Goal: Task Accomplishment & Management: Manage account settings

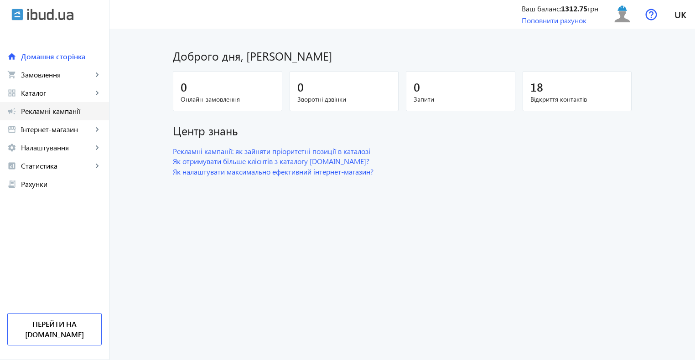
click at [29, 110] on span "Рекламні кампанії" at bounding box center [61, 111] width 81 height 9
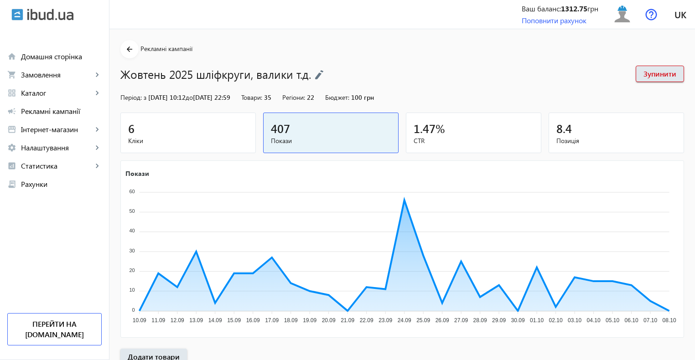
click at [218, 140] on span "Кліки" at bounding box center [188, 140] width 120 height 9
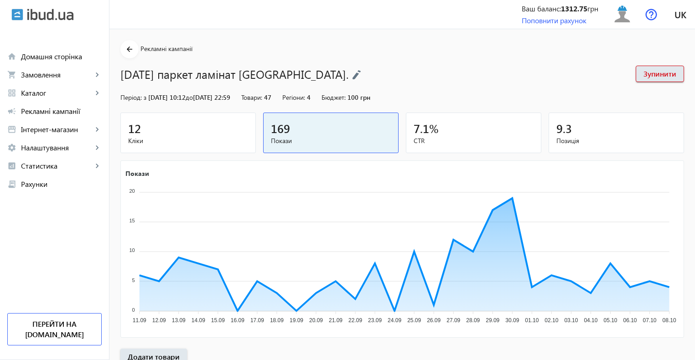
click at [183, 137] on span "Кліки" at bounding box center [188, 140] width 120 height 9
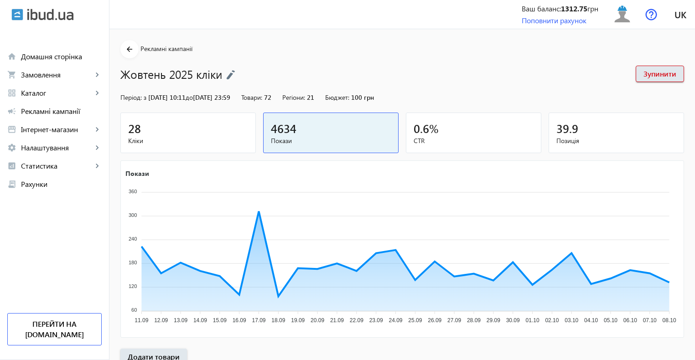
click at [206, 130] on div "28" at bounding box center [188, 128] width 120 height 16
